Goal: Information Seeking & Learning: Compare options

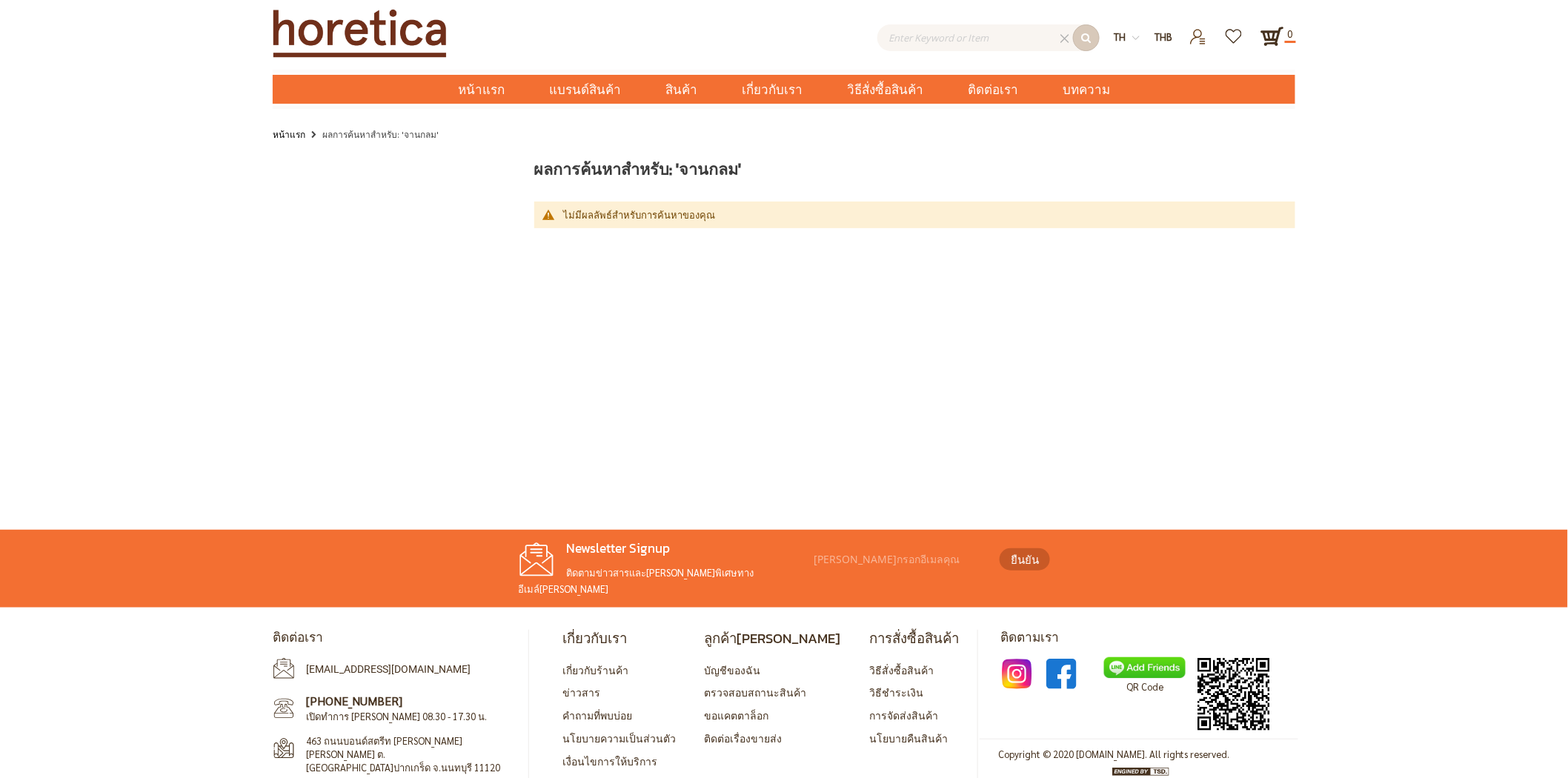
type input "Enter keywords to search..."
click at [529, 339] on main "ผลการค้นหาสำหรับ: 'จานกลม' ไม่มีผลลัพธ์สำหรับการค้นหาของคุณ สินค้าเปรียบเทียบ ค…" at bounding box center [784, 333] width 1568 height 371
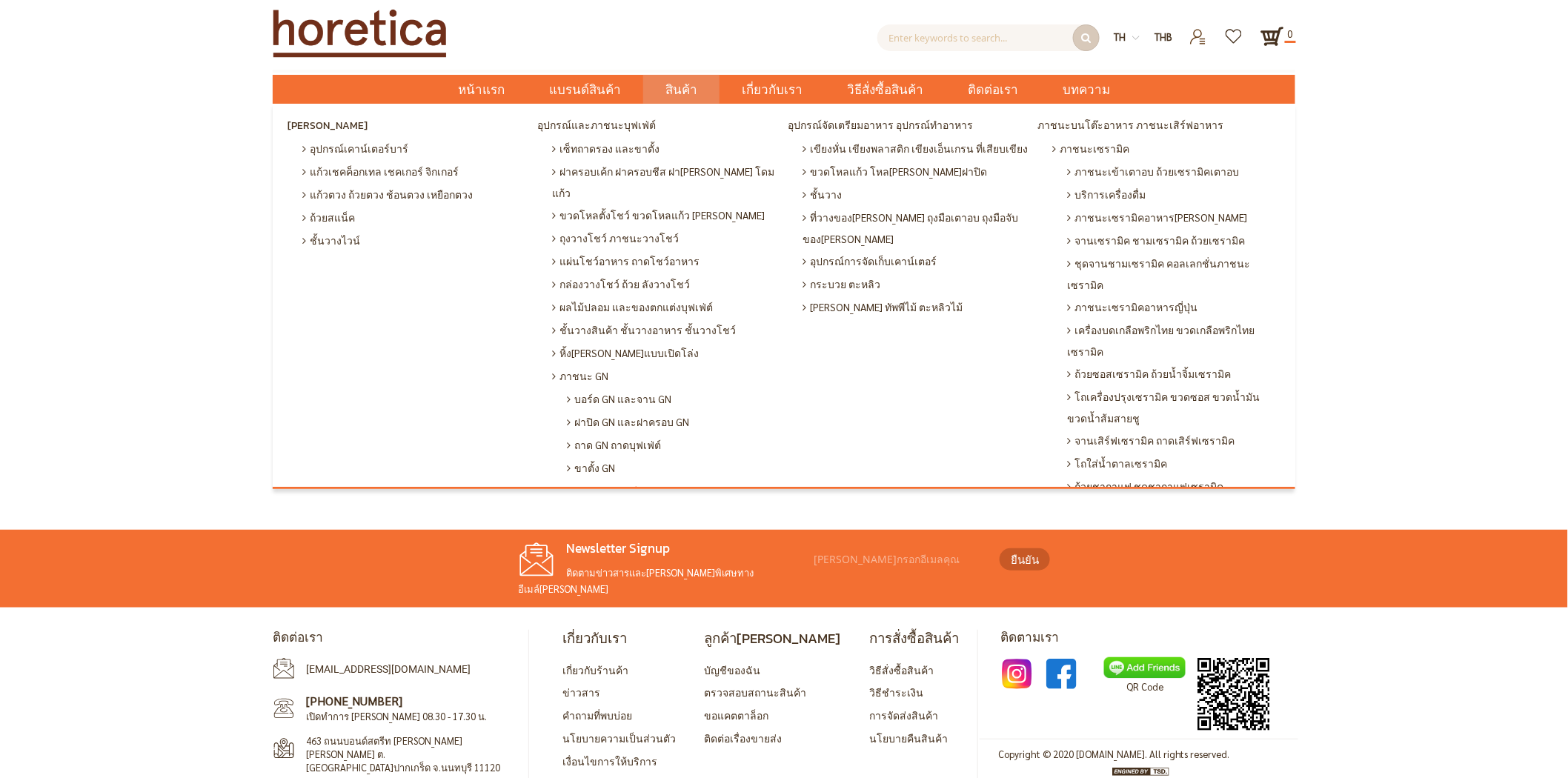
click at [602, 479] on span "ภาชนะเมลามีน GN" at bounding box center [614, 490] width 94 height 23
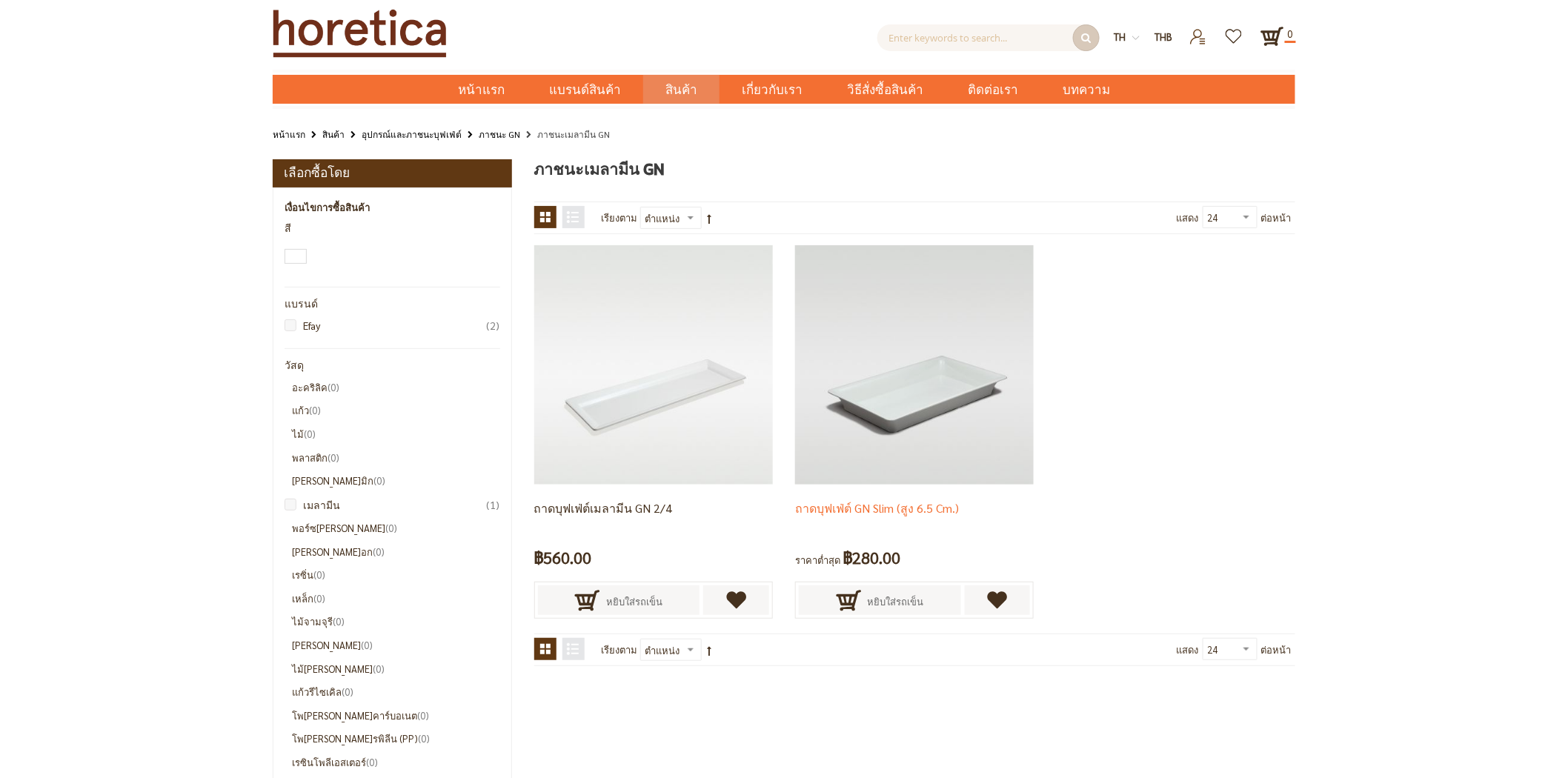
click at [823, 504] on link "ถาดบุฟเฟ่ต์ GN Slim (สูง 6.5 cm.)" at bounding box center [876, 508] width 164 height 16
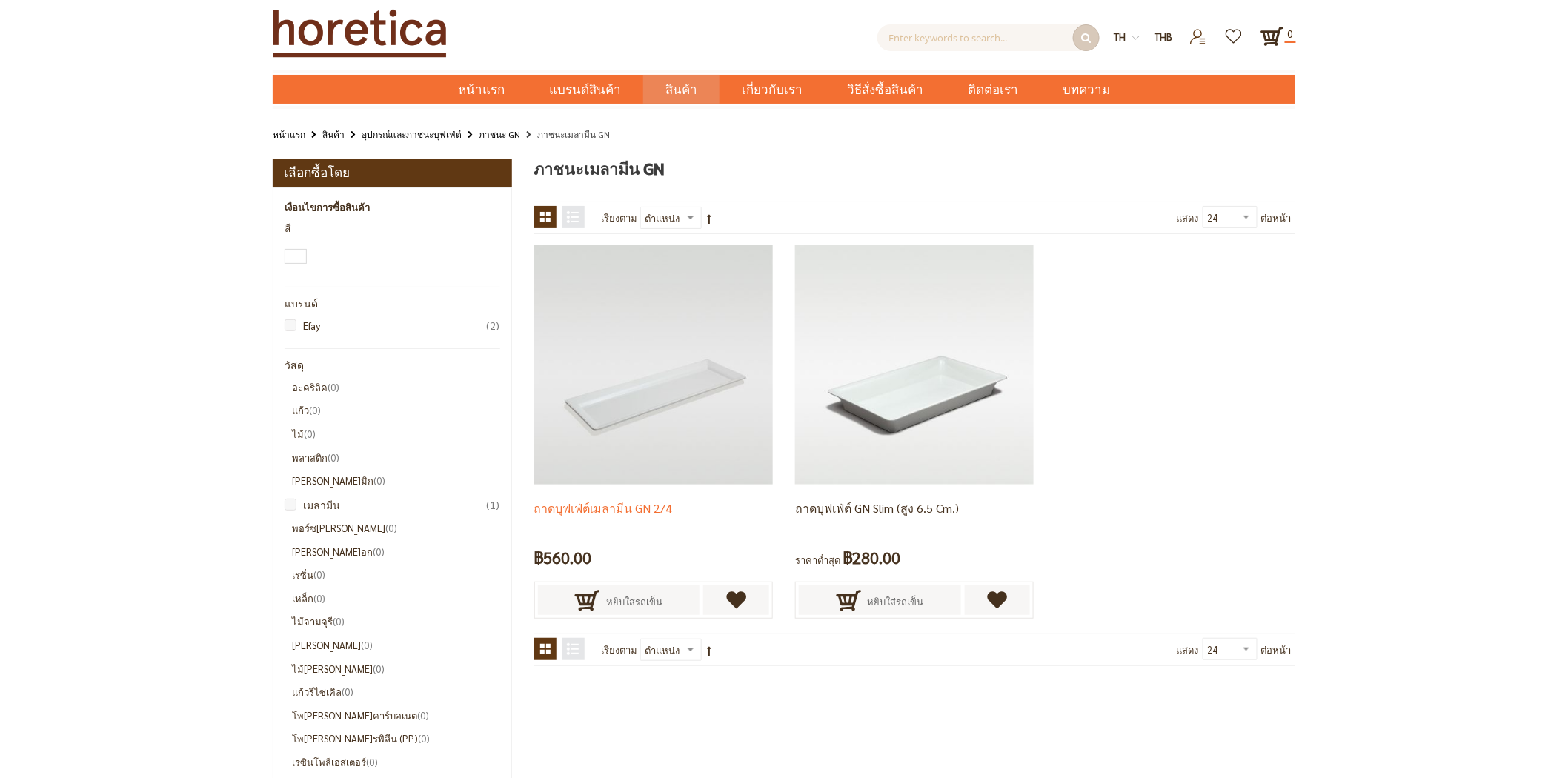
click at [668, 502] on p "ถาดบุฟเฟ่ต์เมลามีน GN 2/4" at bounding box center [653, 517] width 239 height 36
click at [652, 420] on img at bounding box center [653, 364] width 239 height 239
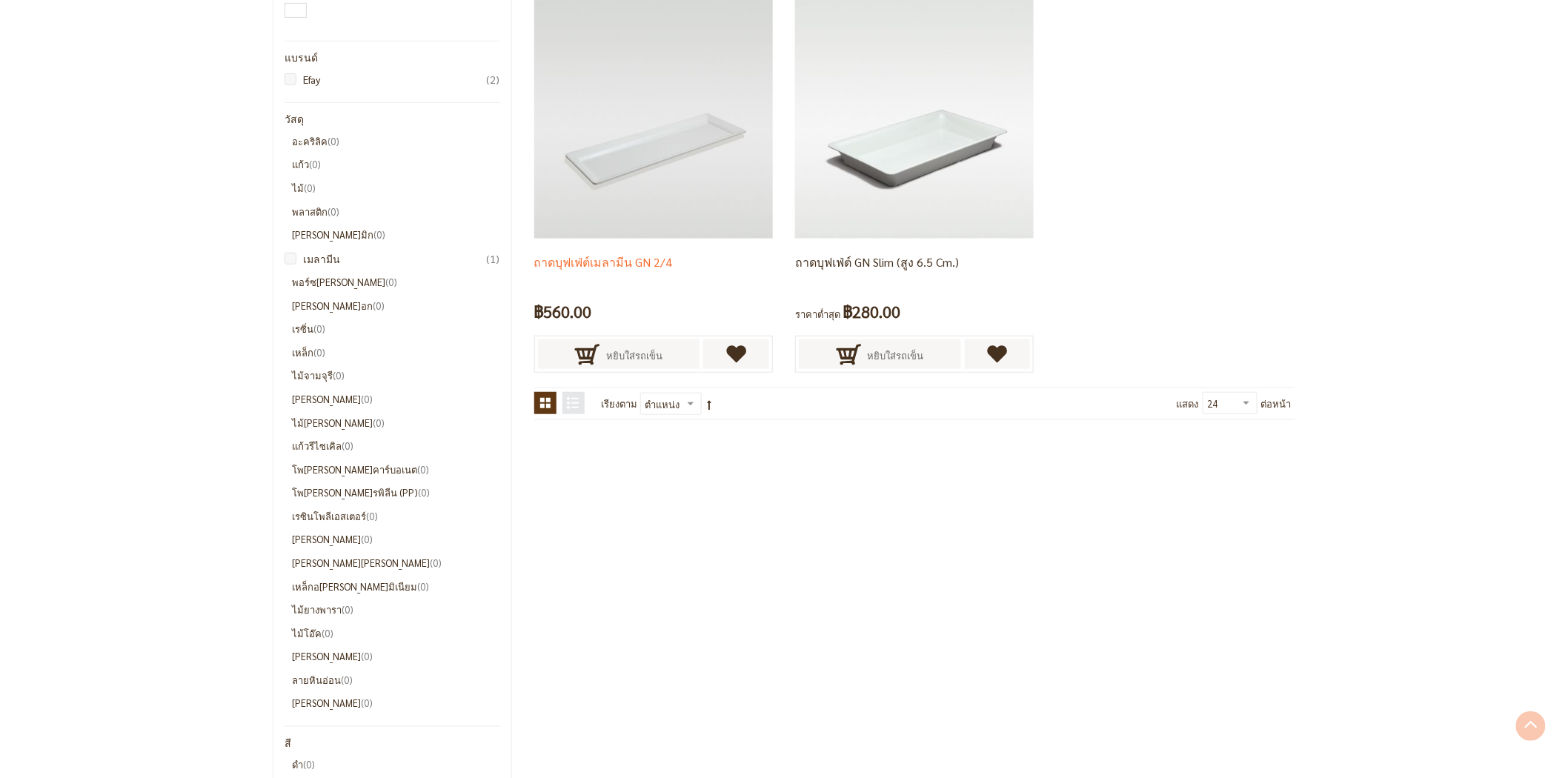
scroll to position [247, 0]
click at [669, 108] on img at bounding box center [653, 117] width 239 height 239
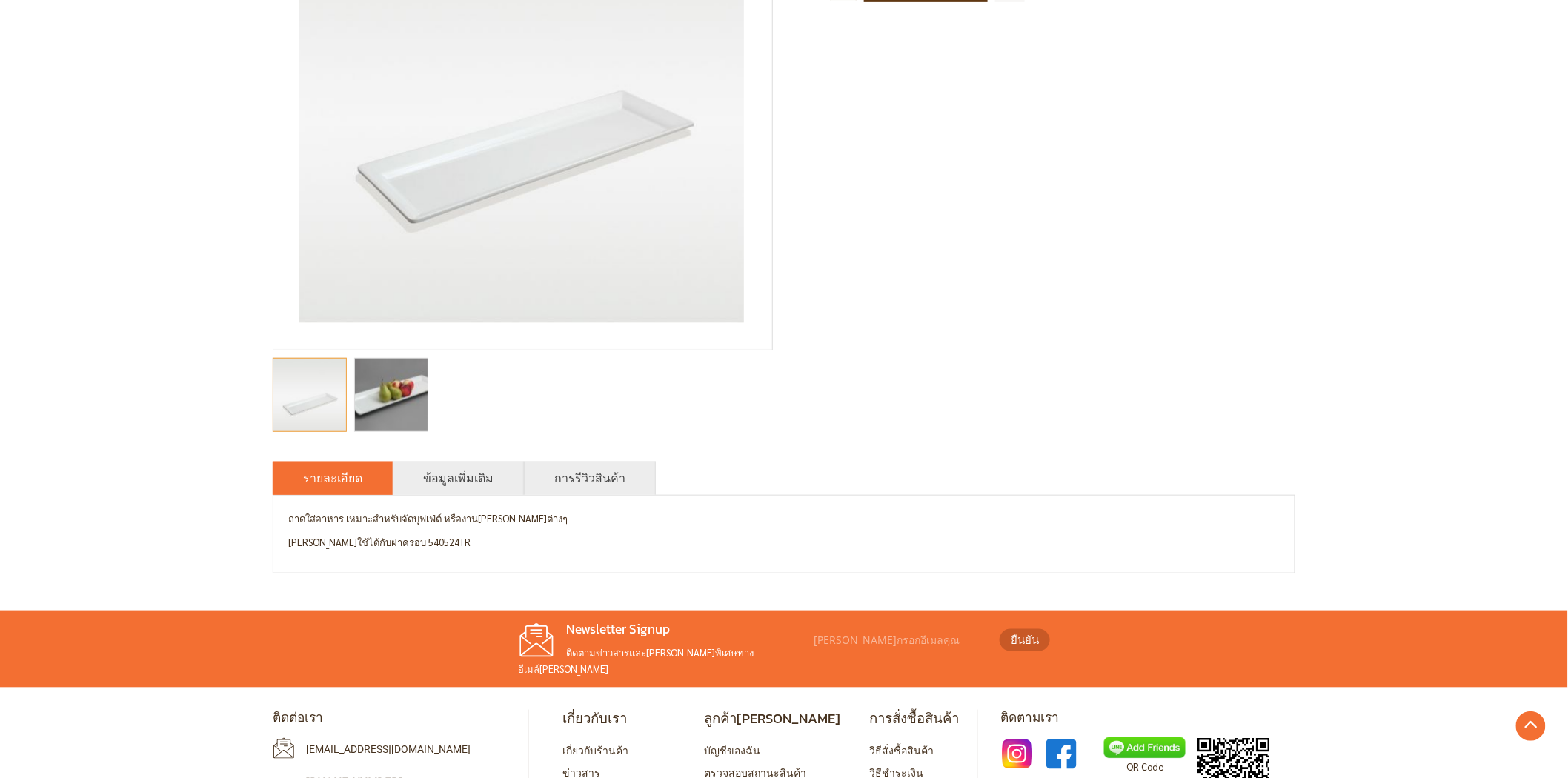
scroll to position [410, 0]
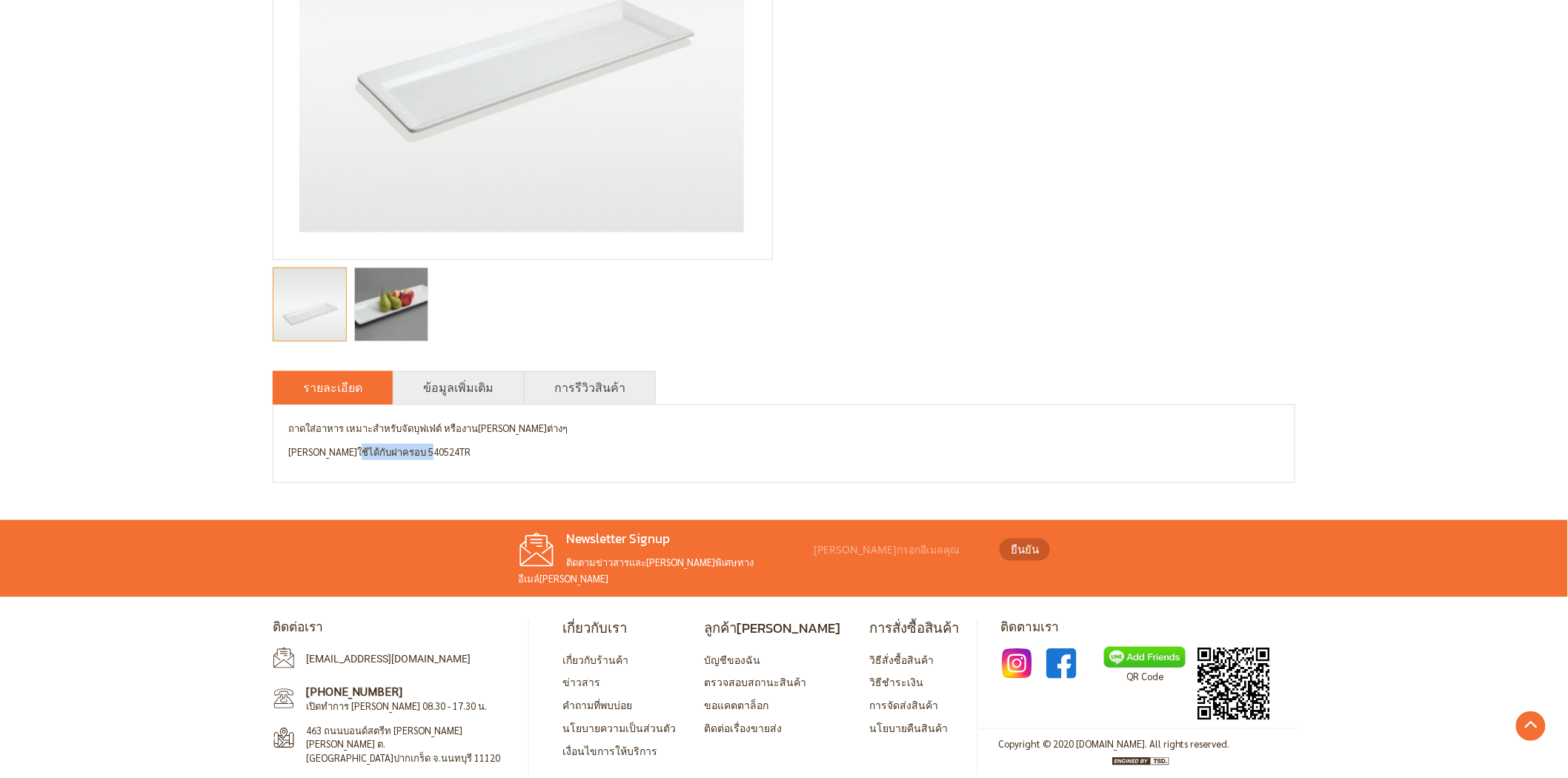
drag, startPoint x: 434, startPoint y: 449, endPoint x: 350, endPoint y: 452, distance: 84.1
click at [350, 452] on p "สามารถใช้ได้กับฝาครอบ 540524TR" at bounding box center [784, 451] width 991 height 17
copy p "ฝาครอบ 540524TR"
click at [472, 376] on li "ข้อมูลเพิ่มเติม" at bounding box center [458, 387] width 131 height 33
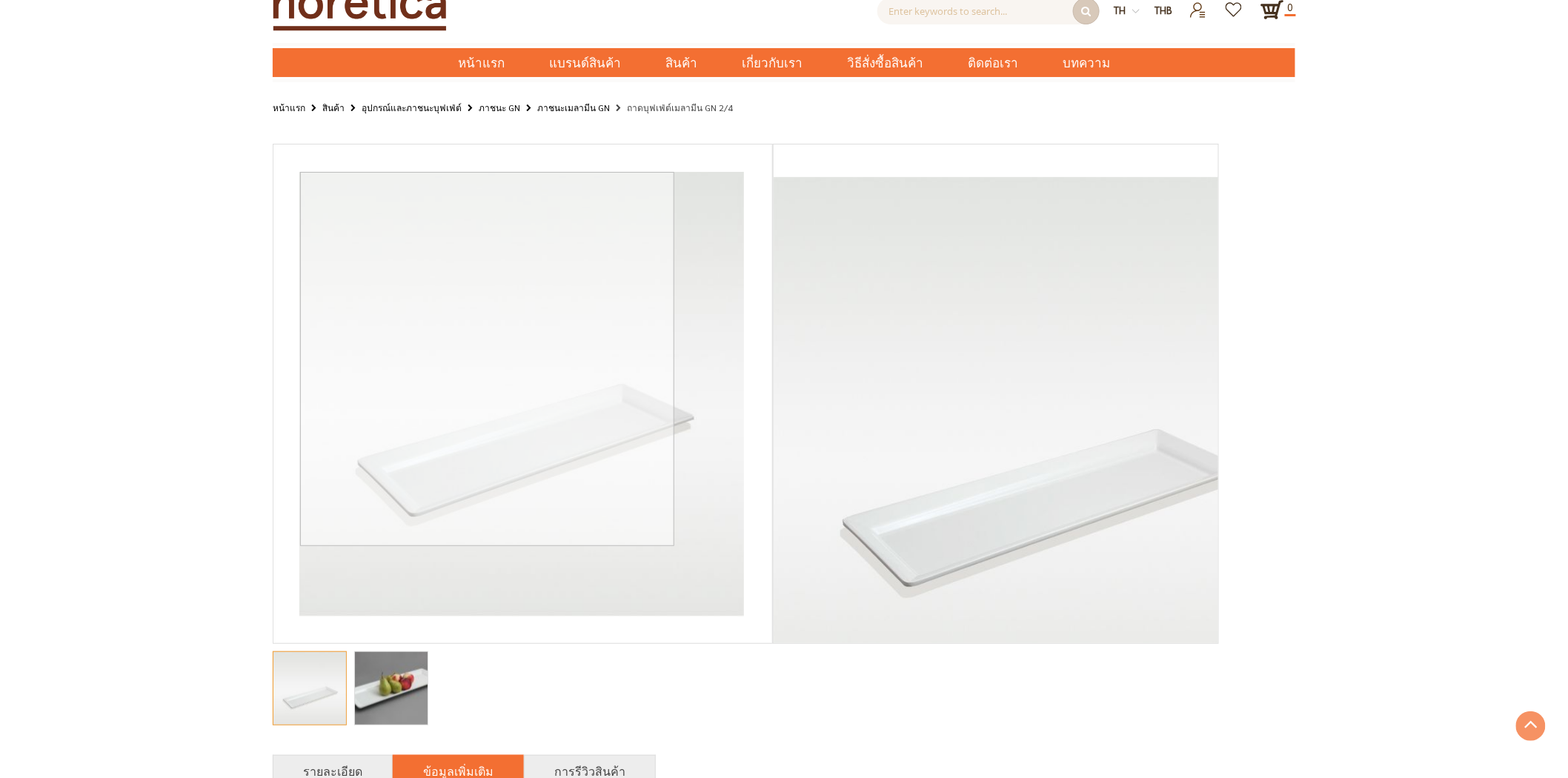
scroll to position [0, 0]
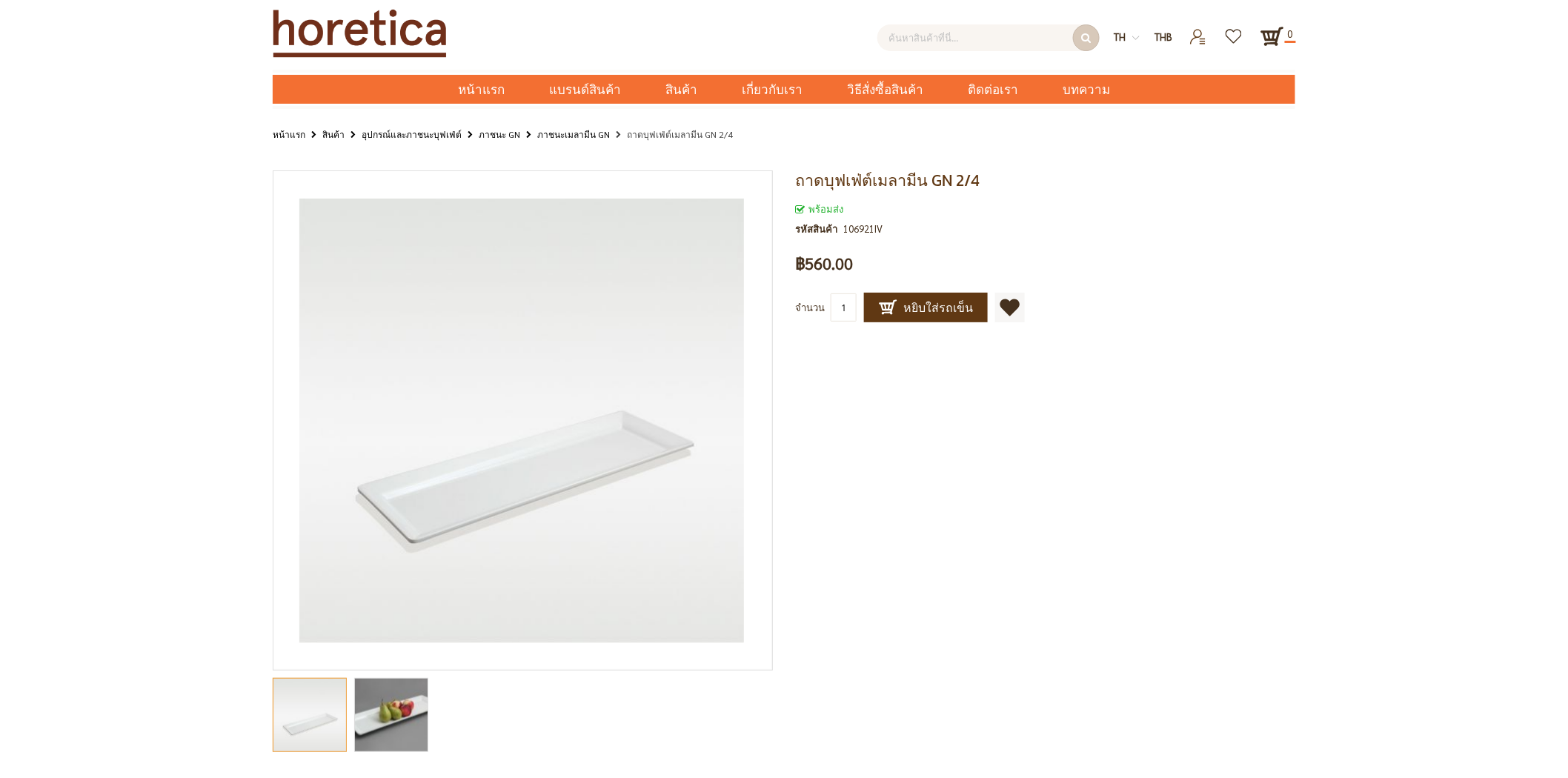
click at [918, 41] on input "text" at bounding box center [988, 38] width 222 height 26
paste input "ฝาครอบ 540524TR"
type input "ฝาครอบ 540524TR"
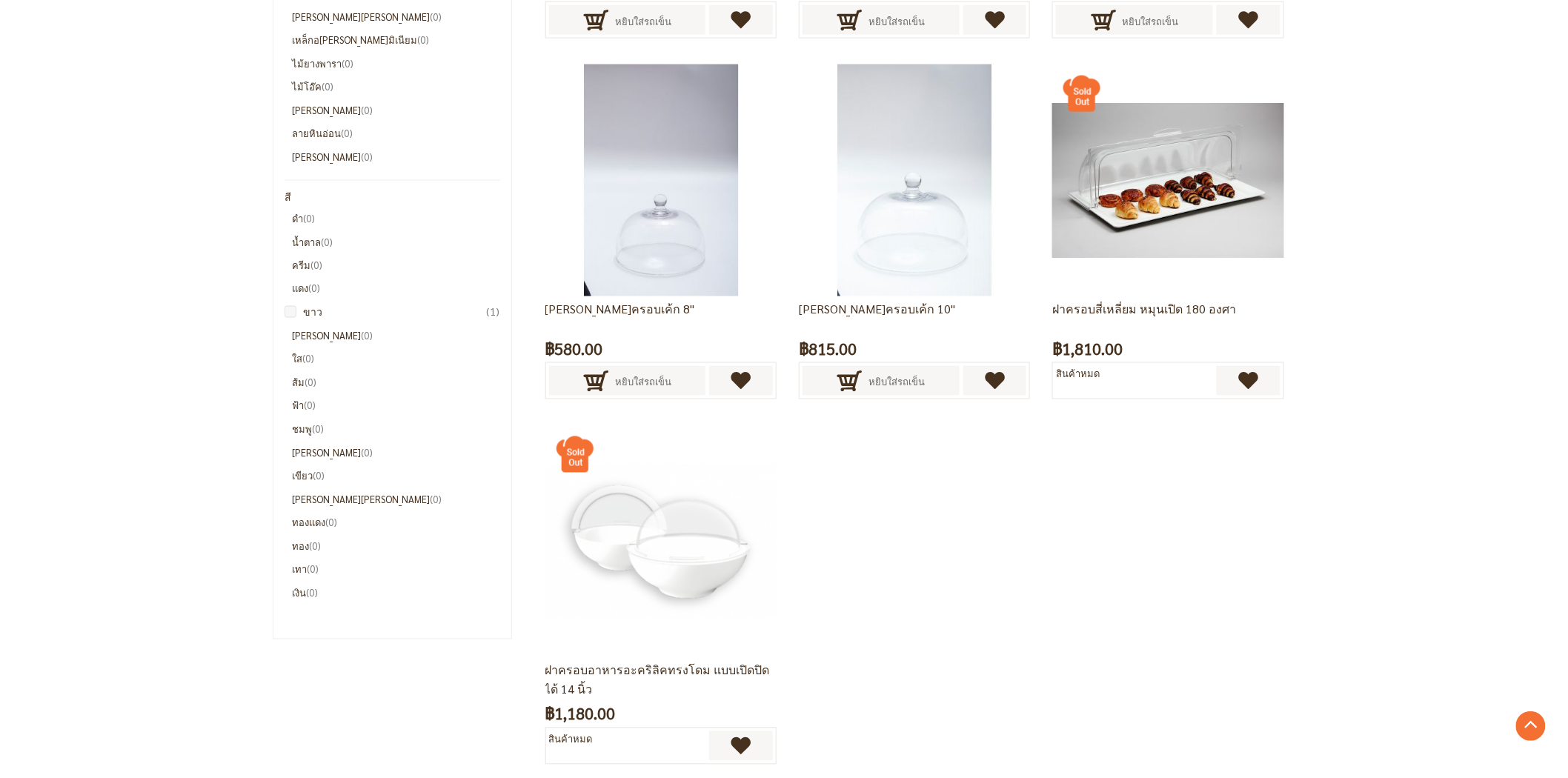
scroll to position [905, 0]
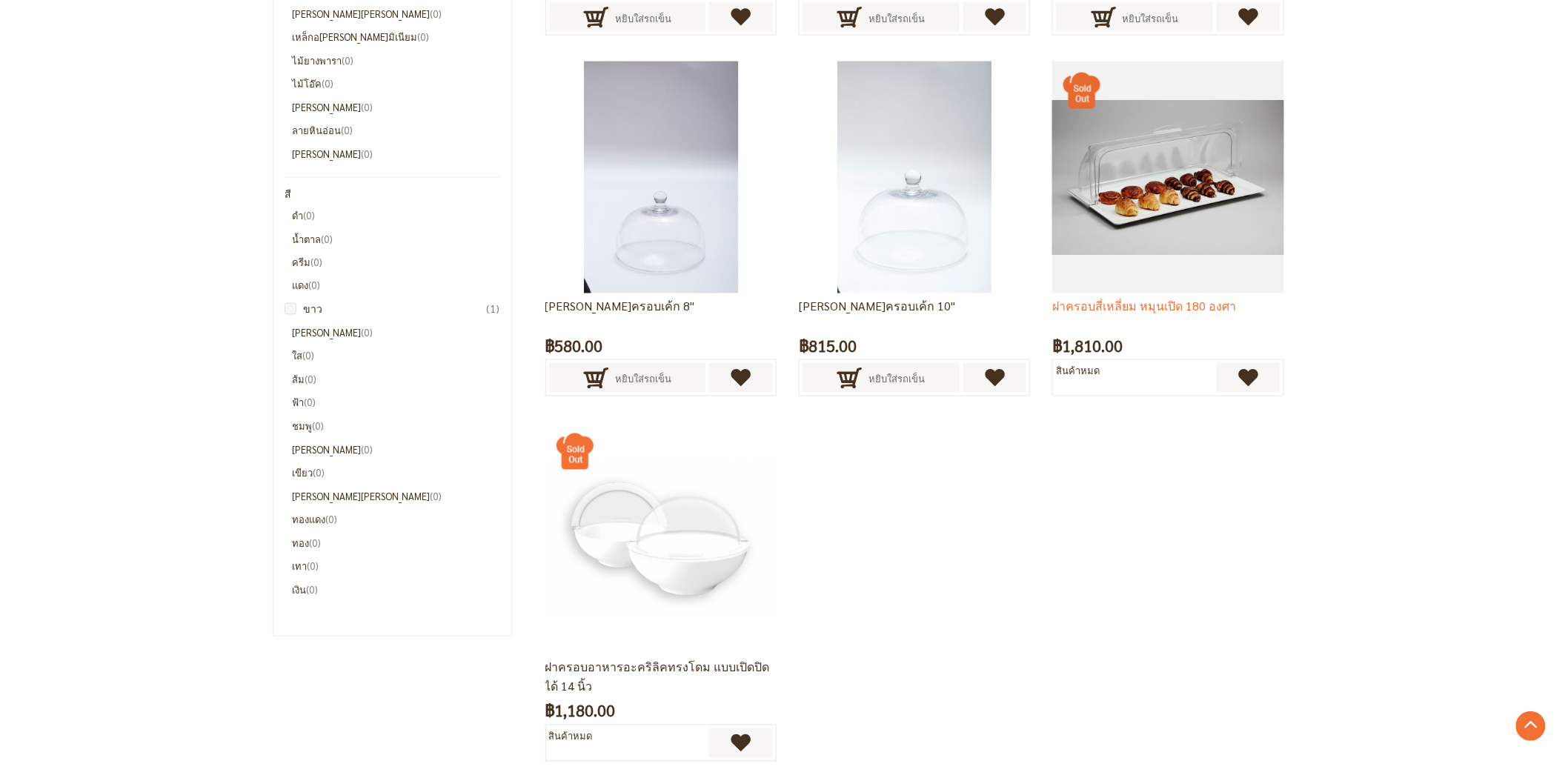
click at [1157, 174] on img at bounding box center [1167, 177] width 231 height 231
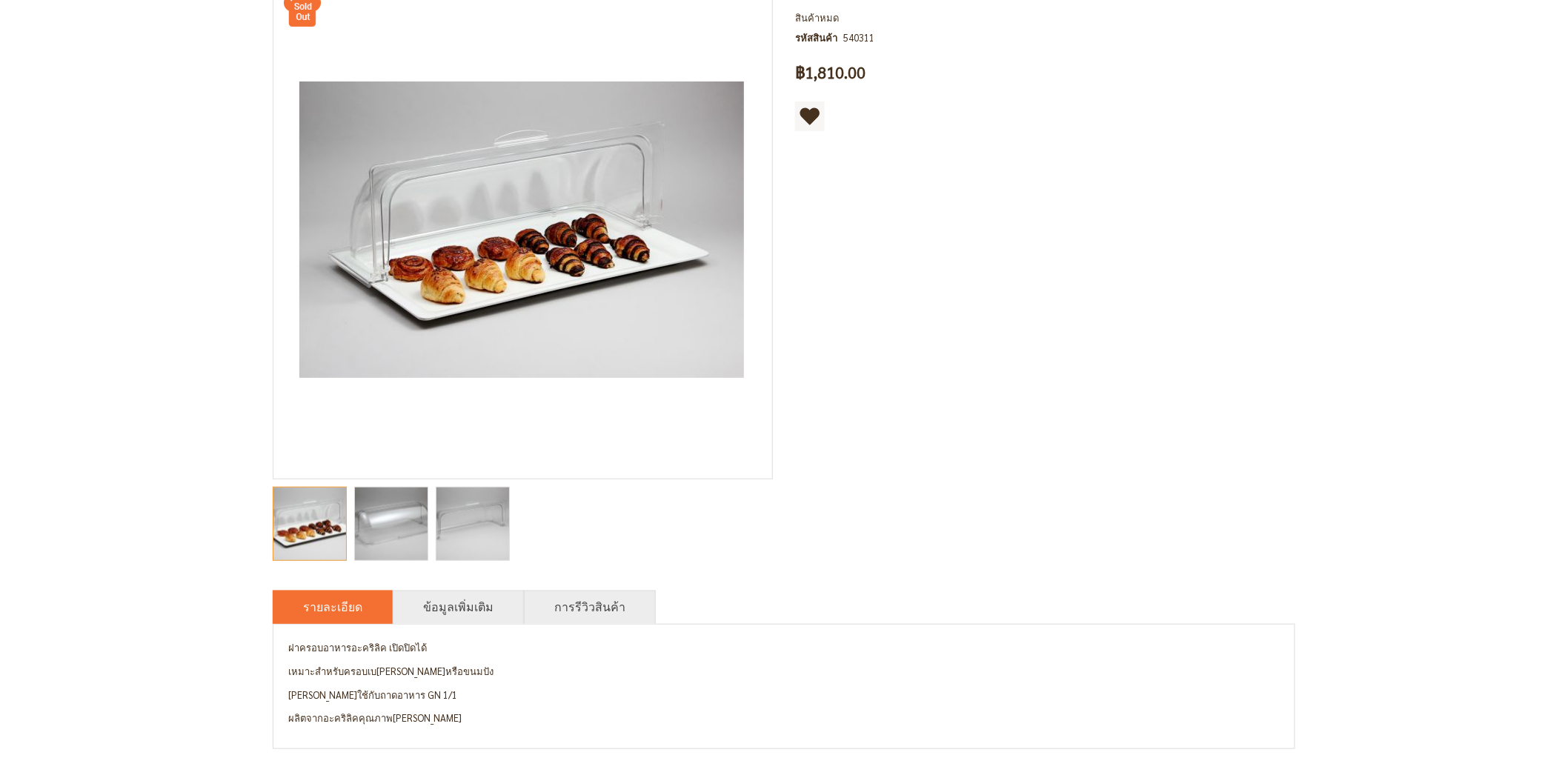
scroll to position [329, 0]
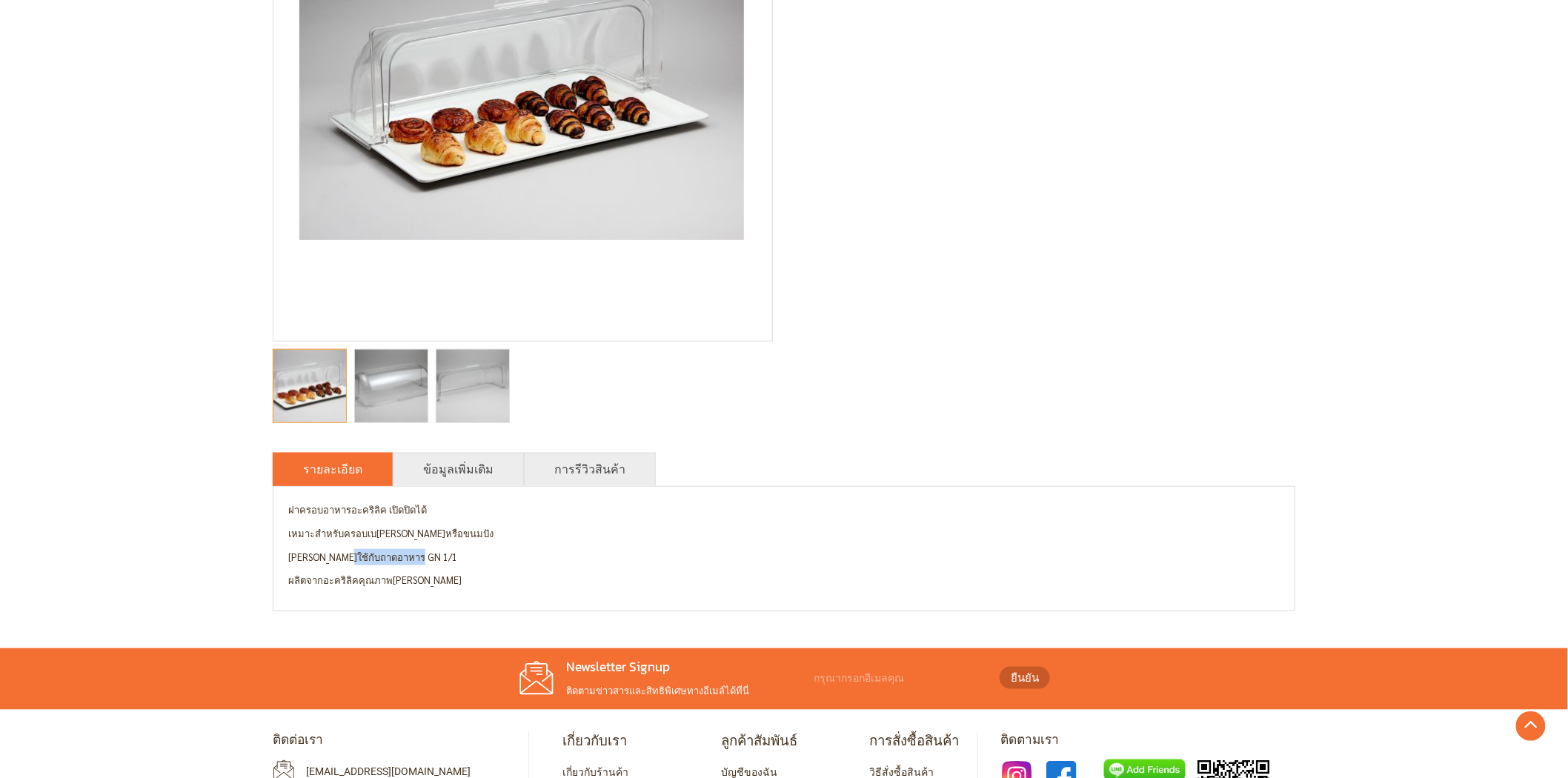
drag, startPoint x: 421, startPoint y: 561, endPoint x: 342, endPoint y: 559, distance: 79.0
click at [342, 559] on p "สามารถใช้กับถาดอาหาร GN 1/1" at bounding box center [784, 557] width 991 height 17
copy p "ถาดอาหาร GN 1/1"
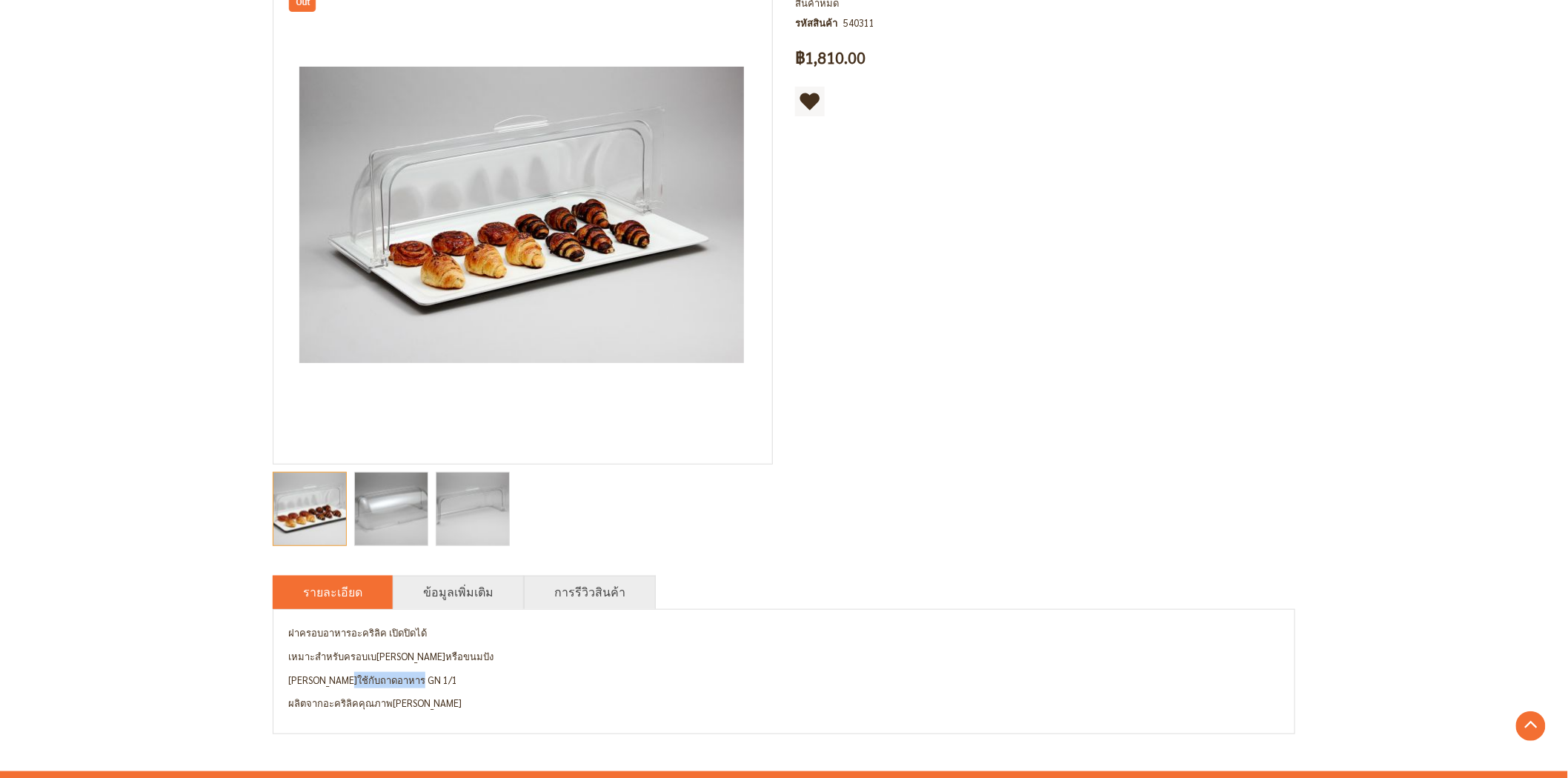
scroll to position [0, 0]
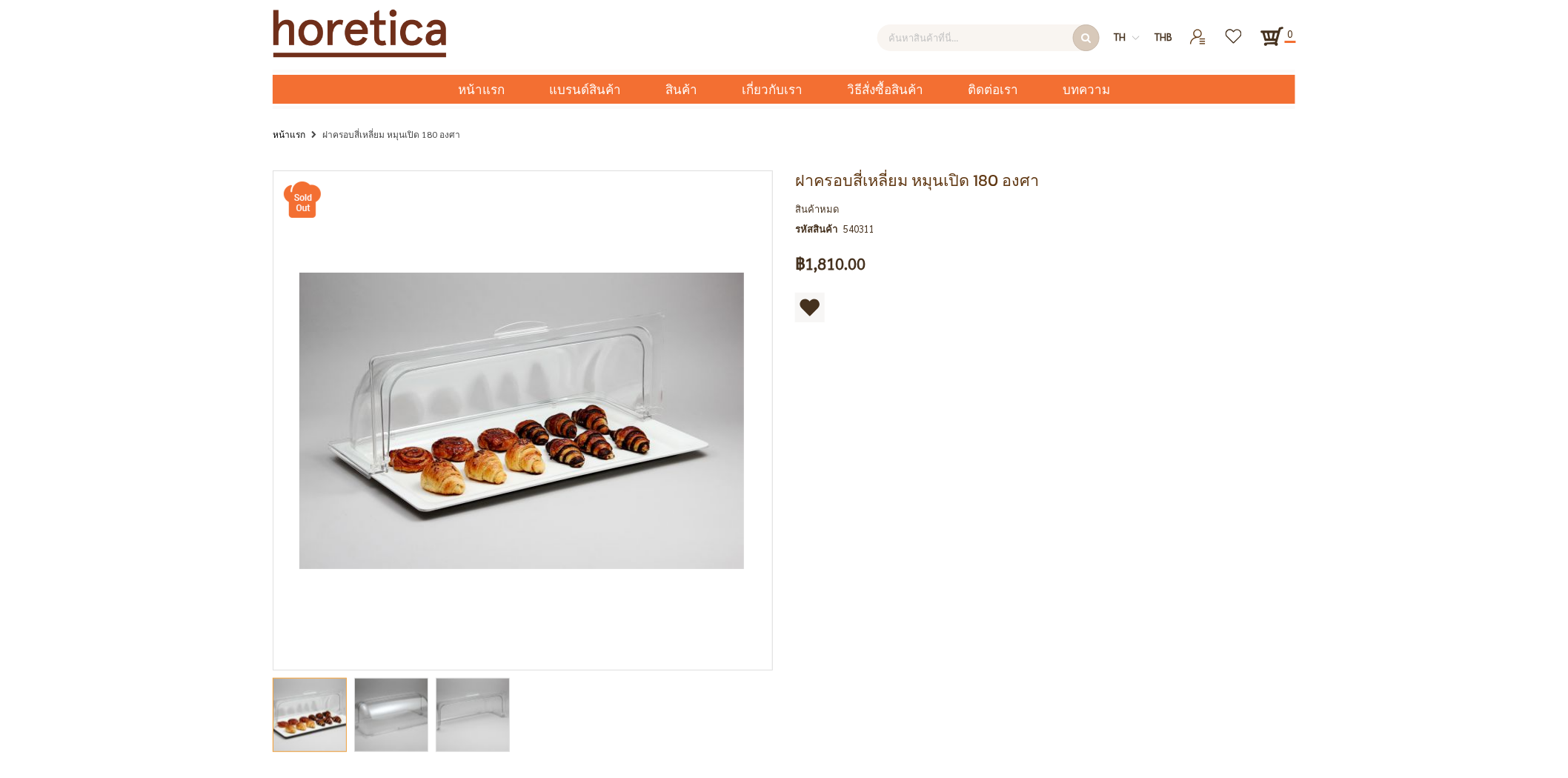
click at [911, 43] on input "text" at bounding box center [988, 38] width 222 height 26
paste input "ถาดอาหาร GN 1/1"
type input "ถาดอาหาร GN 1/1"
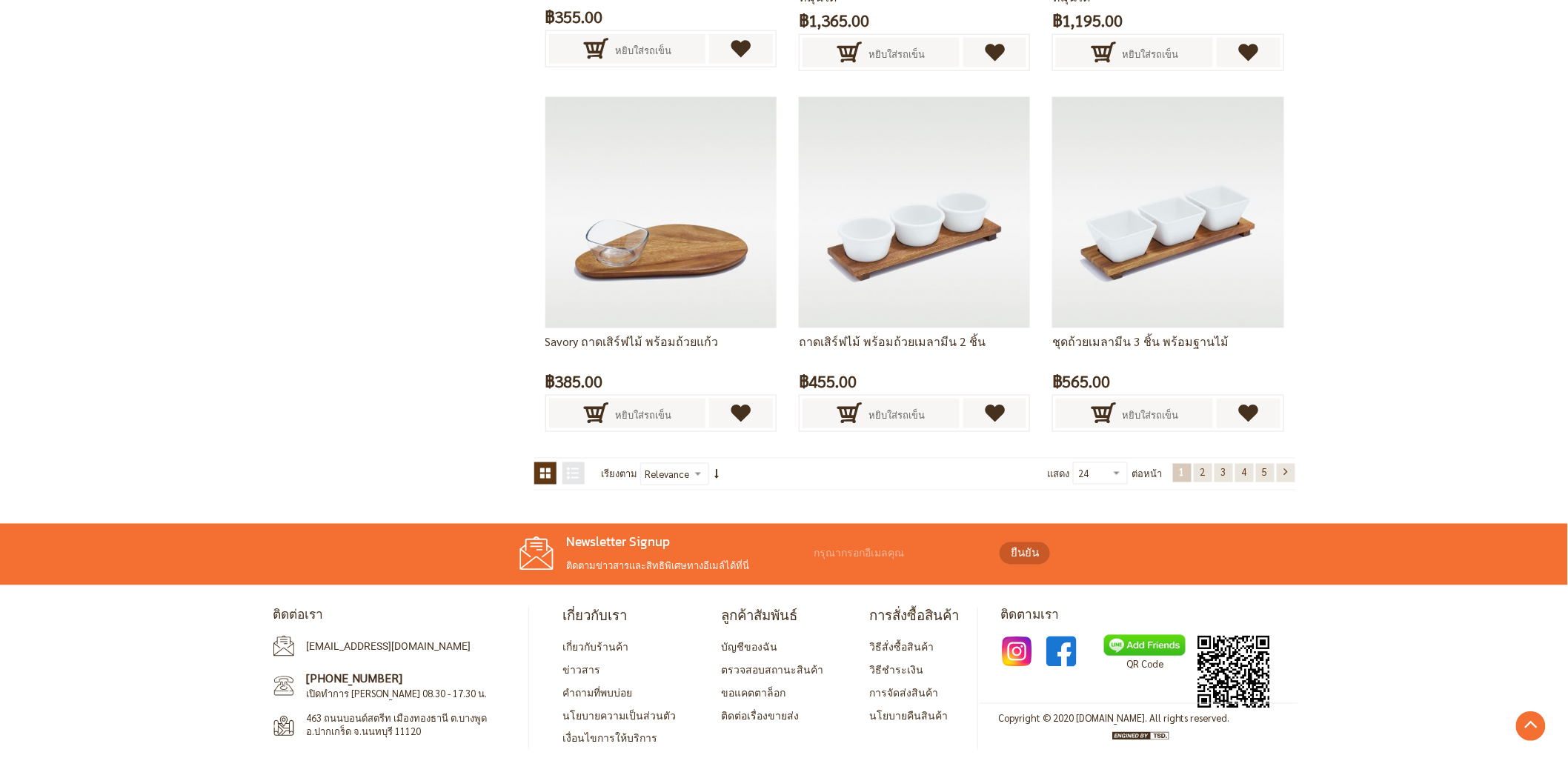
scroll to position [3057, 0]
click at [1195, 469] on link "หน้า 2" at bounding box center [1202, 471] width 18 height 18
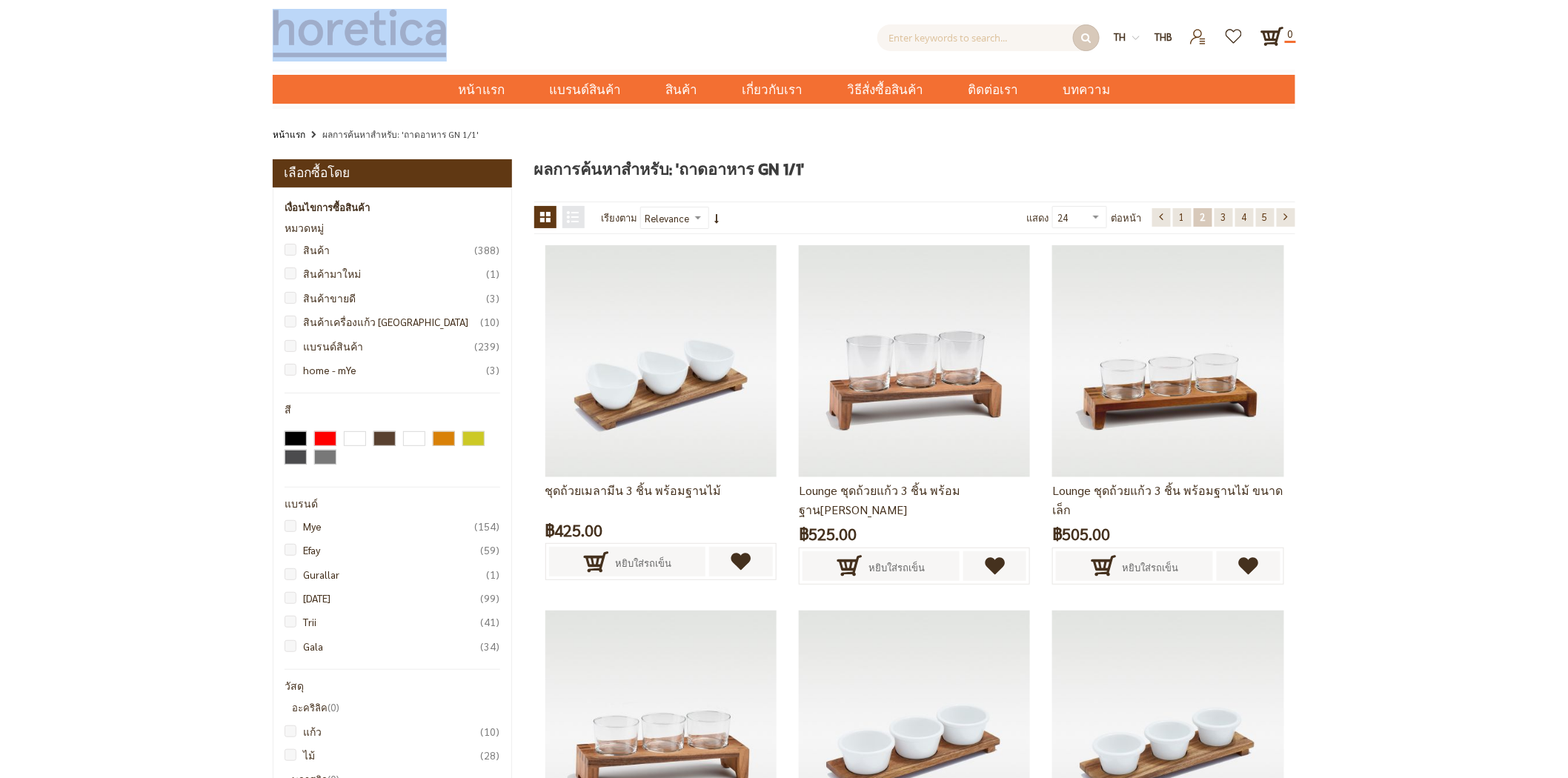
drag, startPoint x: 579, startPoint y: 32, endPoint x: 285, endPoint y: 42, distance: 294.2
click at [285, 42] on div "ค้นหาขั้นสูง Enter keywords to search... ค้นหา th en THB USD" at bounding box center [784, 35] width 1022 height 52
copy div "ค้นหาขั้นสูง"
